Goal: Task Accomplishment & Management: Use online tool/utility

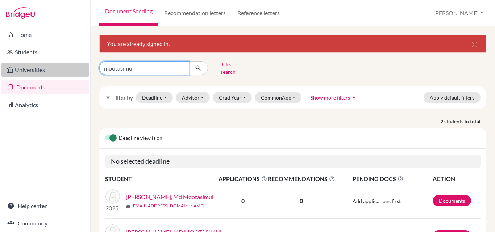
drag, startPoint x: 152, startPoint y: 66, endPoint x: 84, endPoint y: 71, distance: 68.3
click at [84, 71] on div "Home Students Universities Documents Analytics Help center Community Document S…" at bounding box center [247, 116] width 495 height 232
type input "lamia"
click button "submit" at bounding box center [198, 68] width 19 height 14
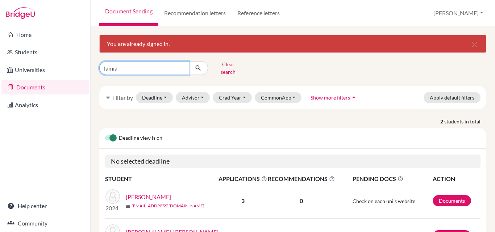
click at [137, 64] on input "lamia" at bounding box center [144, 68] width 90 height 14
type input "labiba"
click button "submit" at bounding box center [198, 68] width 19 height 14
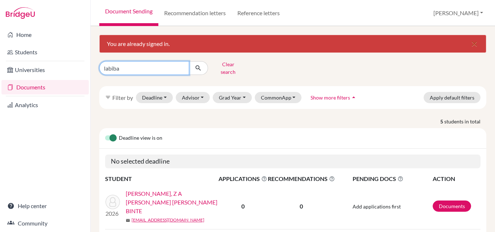
drag, startPoint x: 121, startPoint y: 67, endPoint x: 79, endPoint y: 77, distance: 43.3
click at [79, 77] on div "Home Students Universities Documents Analytics Help center Community Document S…" at bounding box center [247, 116] width 495 height 232
type input "mootasimul"
click button "submit" at bounding box center [198, 68] width 19 height 14
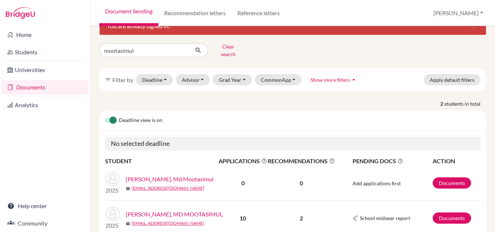
scroll to position [45, 0]
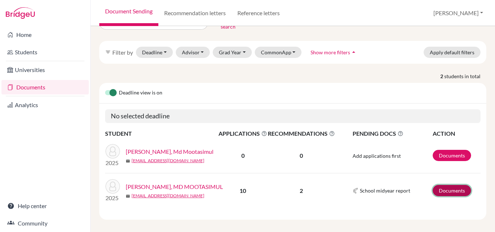
click at [445, 187] on link "Documents" at bounding box center [452, 190] width 38 height 11
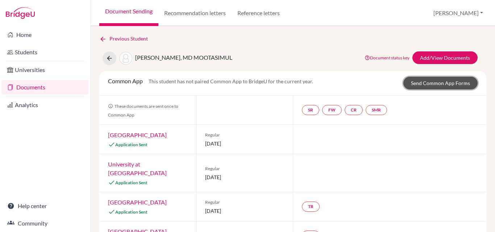
click at [436, 81] on link "Send Common App Forms" at bounding box center [440, 83] width 74 height 13
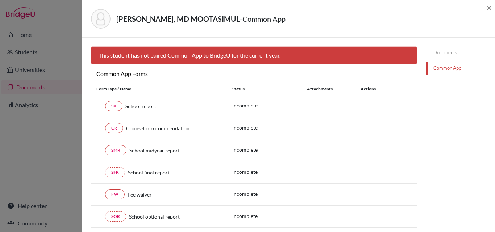
click at [485, 8] on div "QUADIR, MD MOOTASIMUL - Common App ×" at bounding box center [288, 18] width 406 height 31
click at [489, 7] on span "×" at bounding box center [488, 7] width 5 height 11
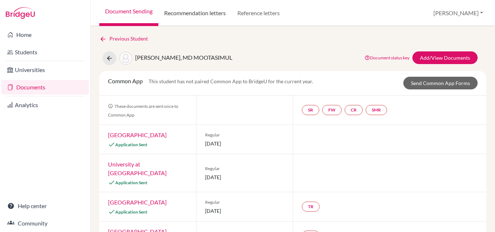
click at [180, 12] on link "Recommendation letters" at bounding box center [194, 13] width 73 height 26
